Goal: Task Accomplishment & Management: Complete application form

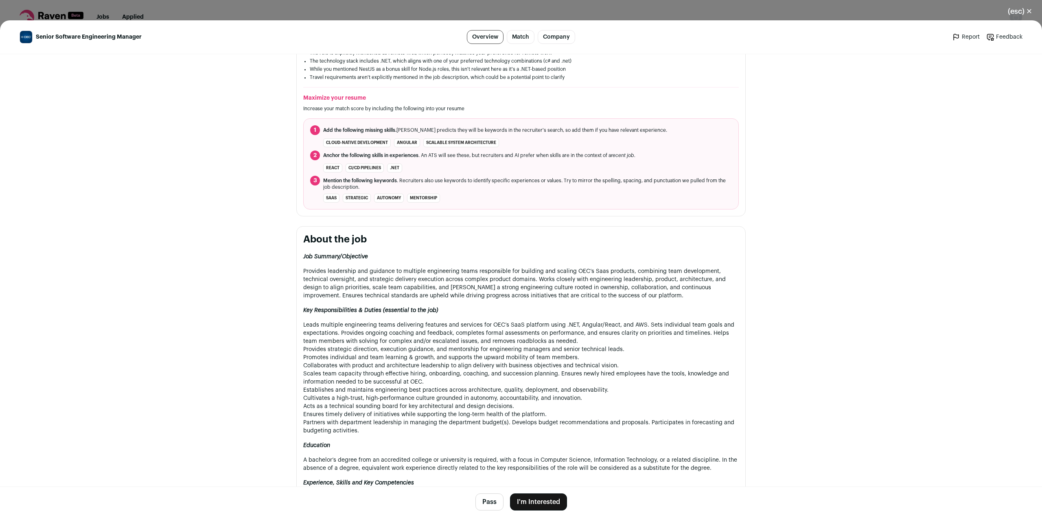
scroll to position [263, 0]
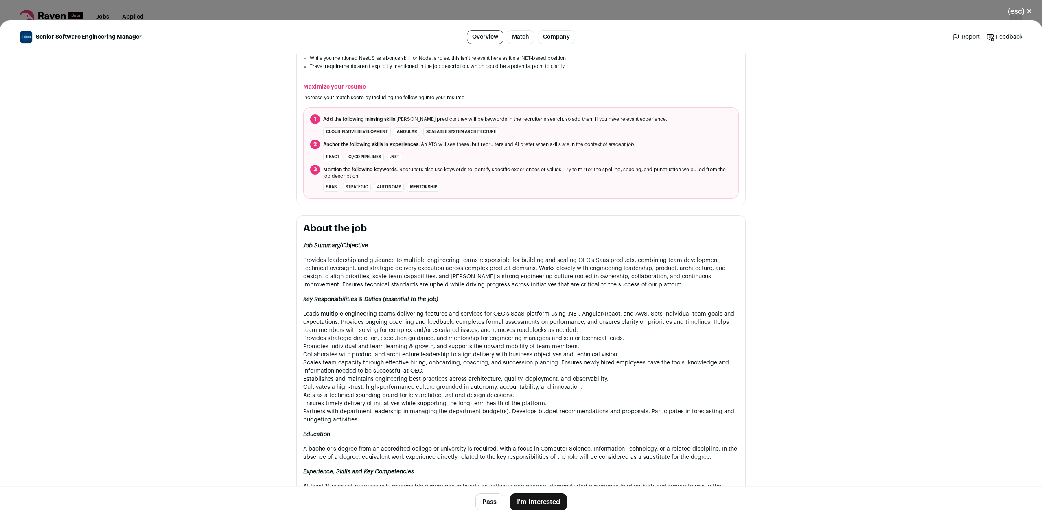
click at [538, 502] on button "I'm Interested" at bounding box center [538, 502] width 57 height 17
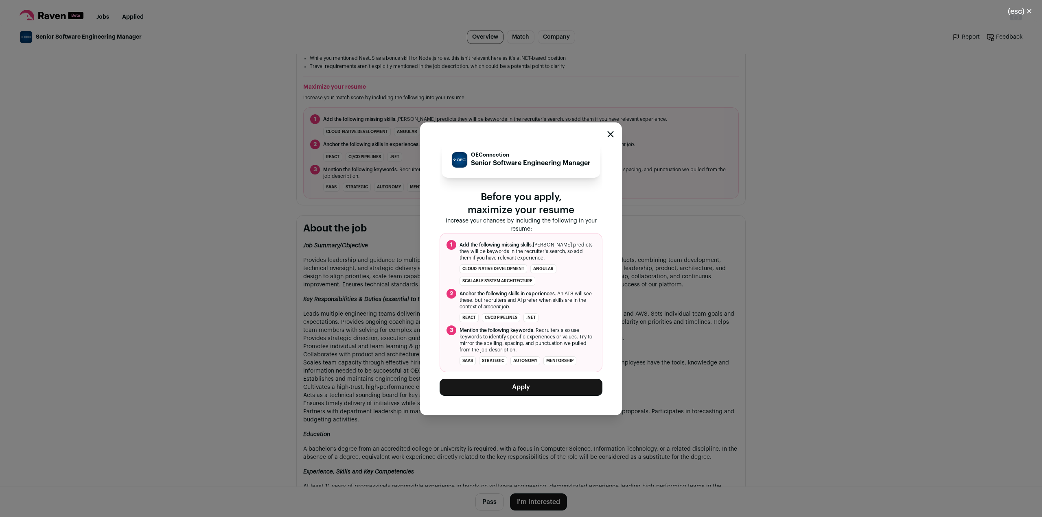
click at [462, 388] on button "Apply" at bounding box center [521, 387] width 163 height 17
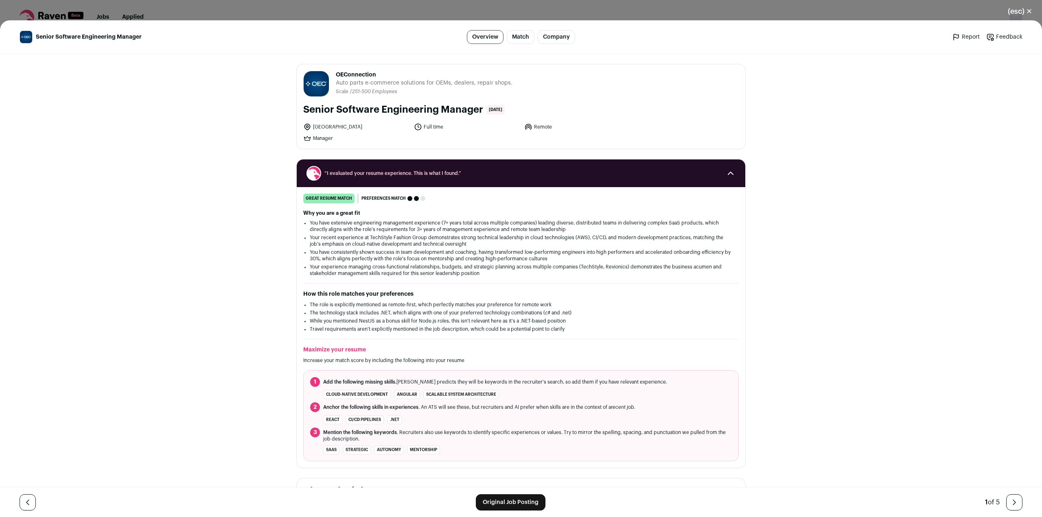
drag, startPoint x: 329, startPoint y: 73, endPoint x: 414, endPoint y: 72, distance: 85.5
click at [414, 72] on header "OEConnection oeconnection.com Public / Private Private Valuation Unknown Compan…" at bounding box center [521, 84] width 436 height 26
copy header "OEConnection oeconnection.com Public / Private Private Valuation Unknown Compan…"
click at [1025, 16] on button "(esc) ✕" at bounding box center [1020, 11] width 44 height 18
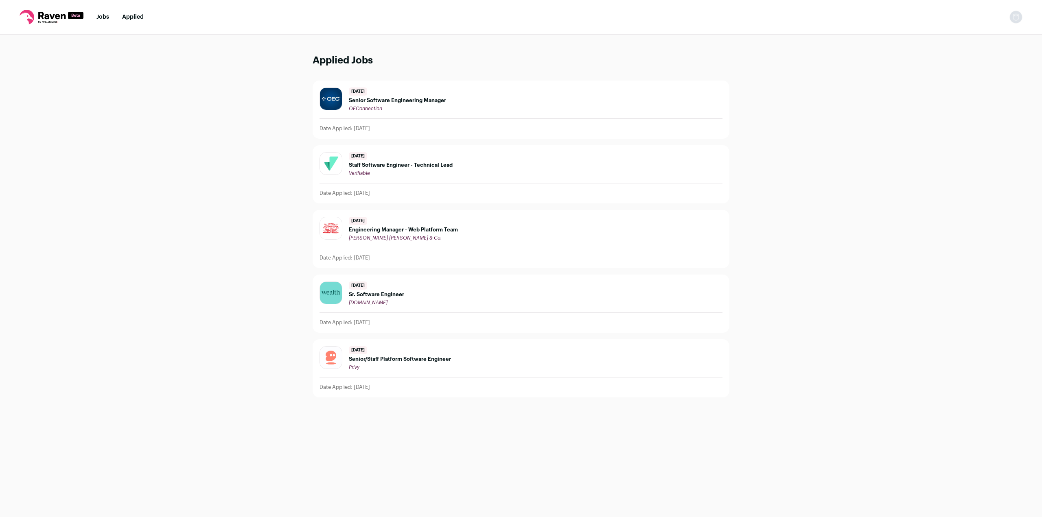
click at [200, 322] on div "Applied Jobs 4 days ago Senior Software Engineering Manager OEConnection Date A…" at bounding box center [521, 276] width 1042 height 483
click at [186, 18] on nav "Jobs Applied Settings Notifications Preferences Resume FAQs Logout" at bounding box center [521, 17] width 1042 height 35
